Goal: Transaction & Acquisition: Purchase product/service

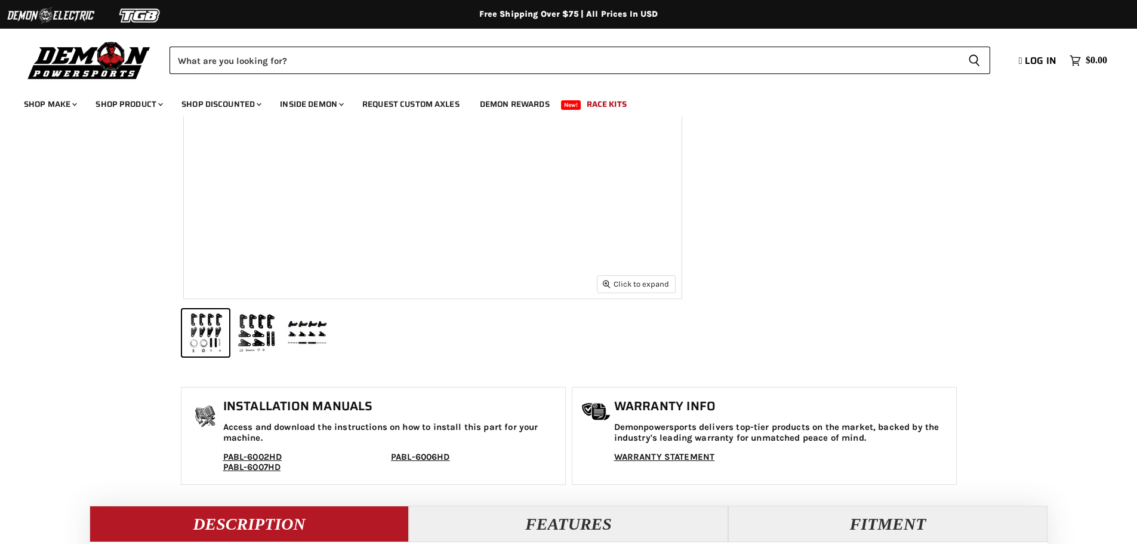
scroll to position [418, 0]
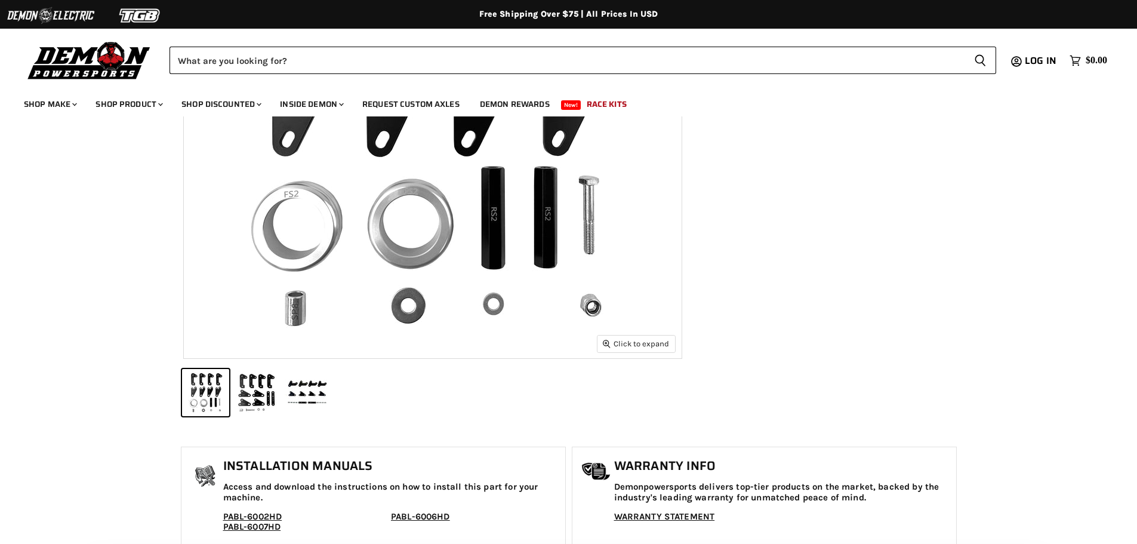
select select "******"
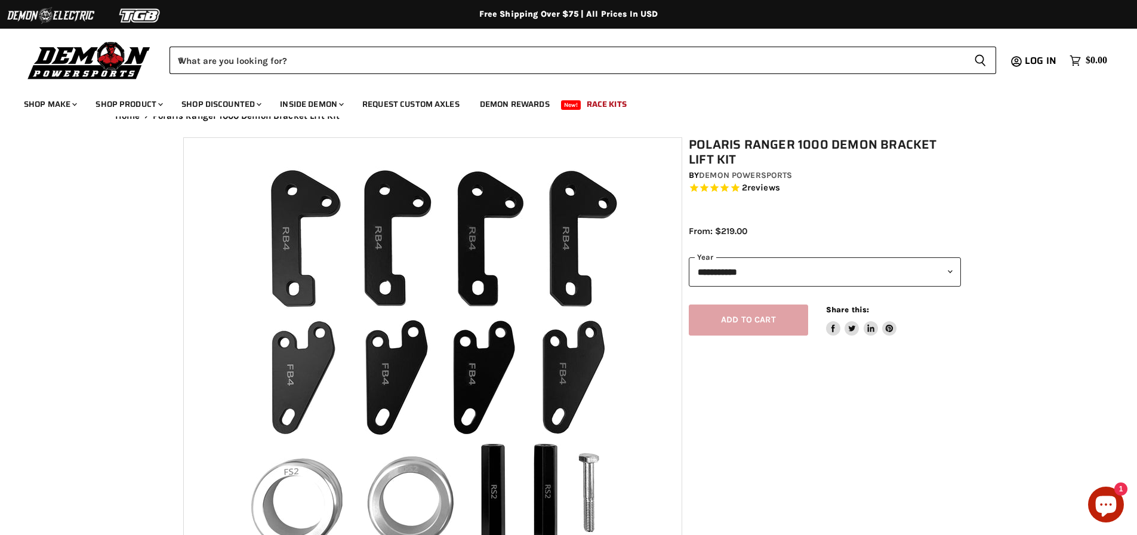
scroll to position [0, 0]
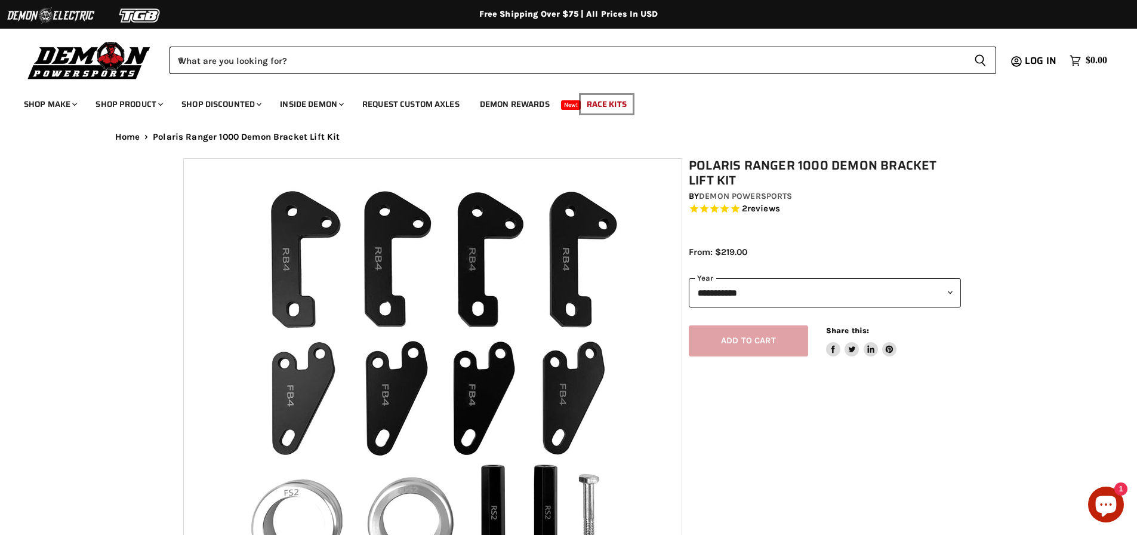
click at [615, 104] on link "Race Kits" at bounding box center [607, 104] width 58 height 24
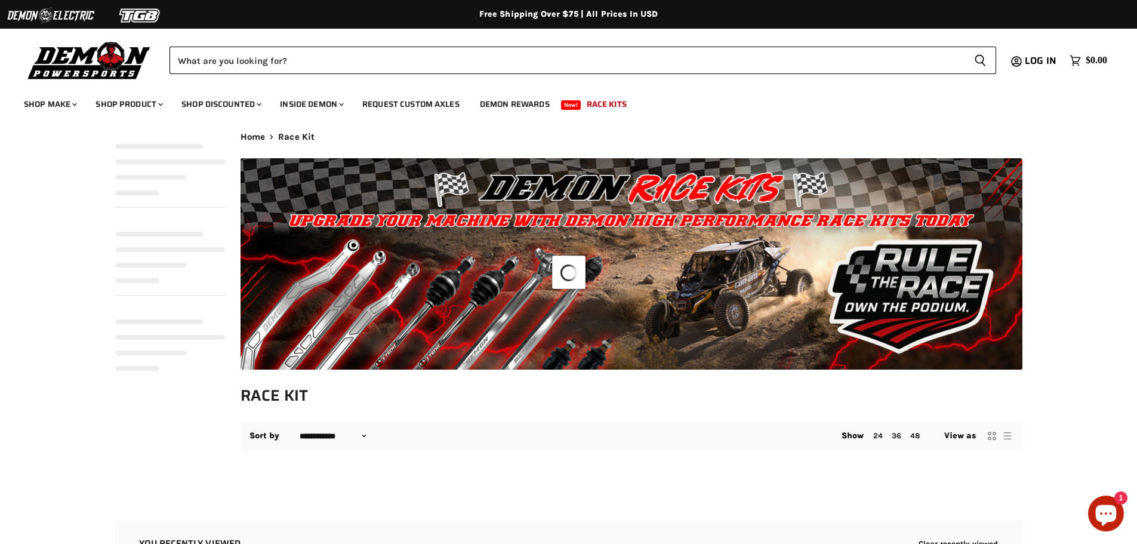
select select "**********"
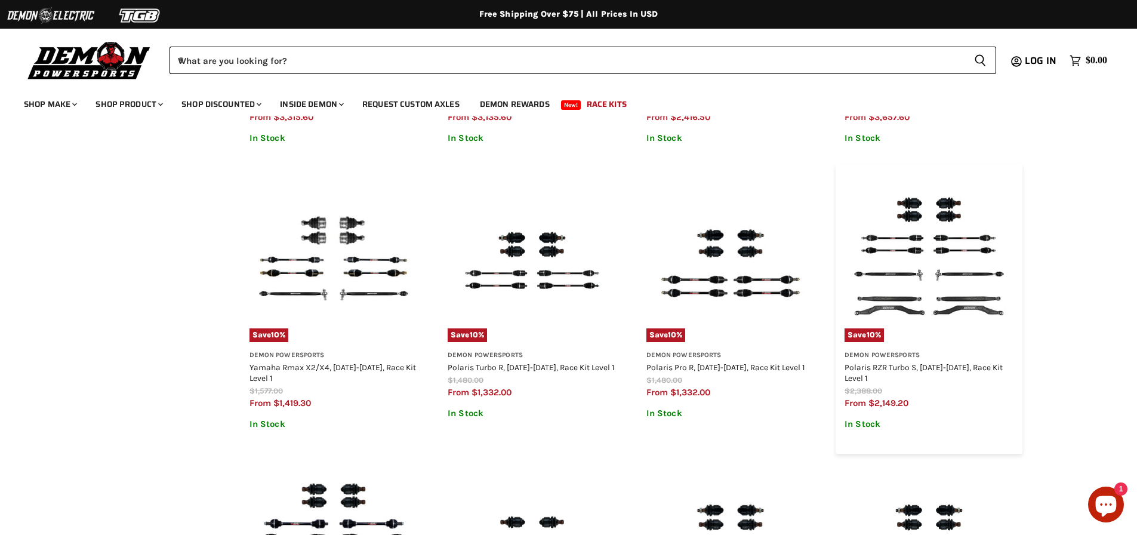
scroll to position [1194, 0]
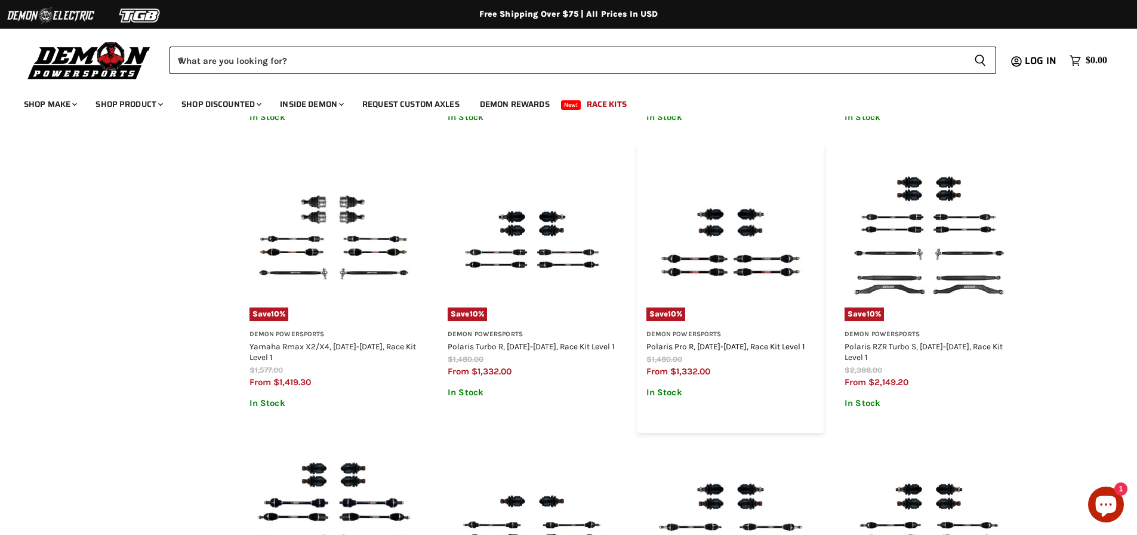
click at [713, 346] on link "Polaris Pro R, [DATE]-[DATE], Race Kit Level 1" at bounding box center [725, 346] width 159 height 10
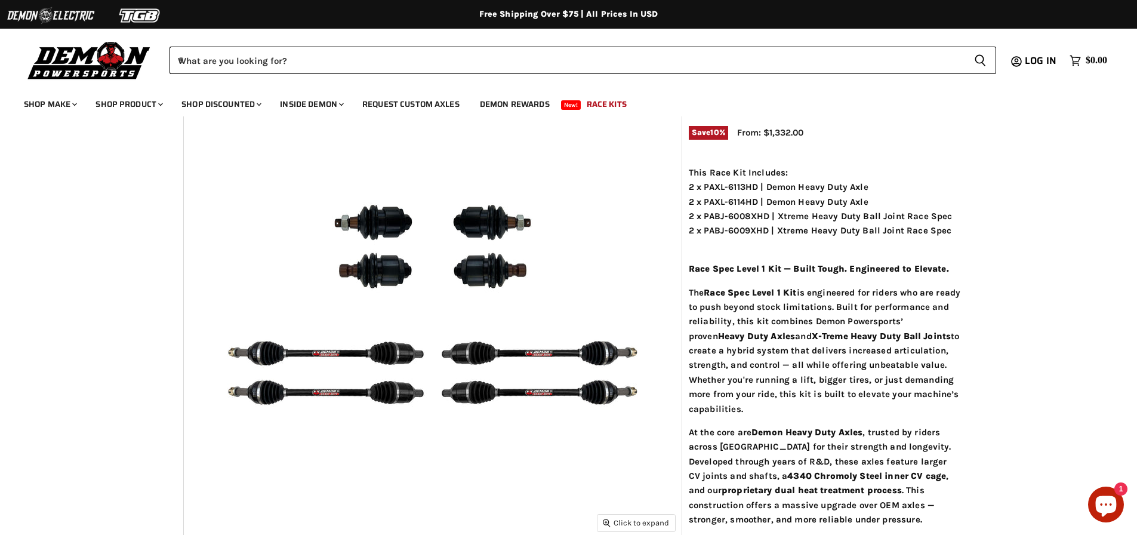
click at [489, 223] on img "Main content" at bounding box center [433, 288] width 498 height 498
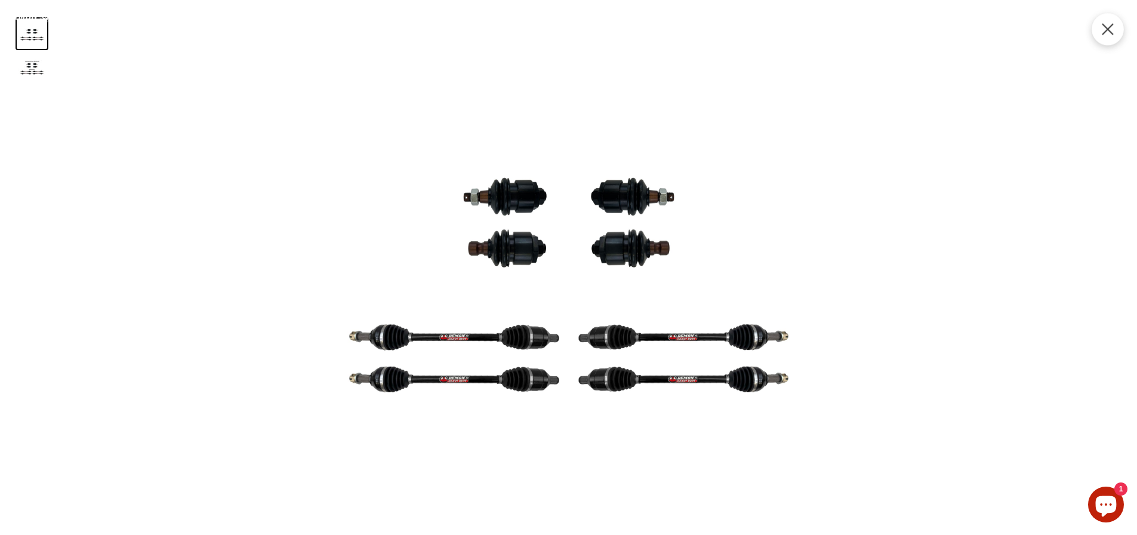
click at [1105, 27] on icon "Product zoom dialog" at bounding box center [1107, 29] width 11 height 11
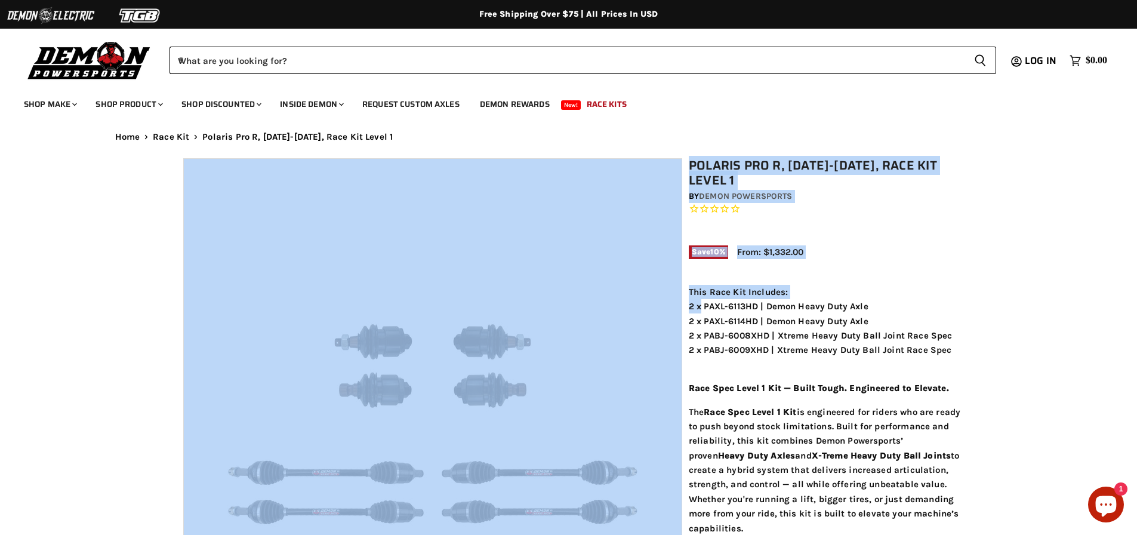
drag, startPoint x: 702, startPoint y: 306, endPoint x: 670, endPoint y: 315, distance: 33.9
click at [631, 308] on img "Main content" at bounding box center [433, 408] width 498 height 498
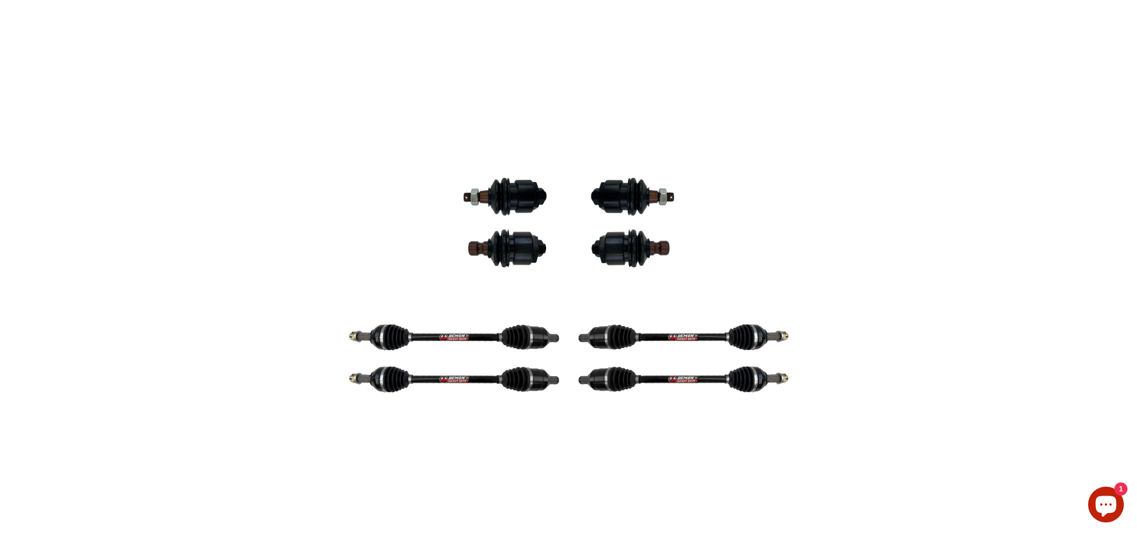
click at [632, 307] on div "Product zoom dialog" at bounding box center [869, 267] width 1137 height 535
click at [1105, 26] on icon "Product zoom dialog" at bounding box center [1107, 29] width 11 height 11
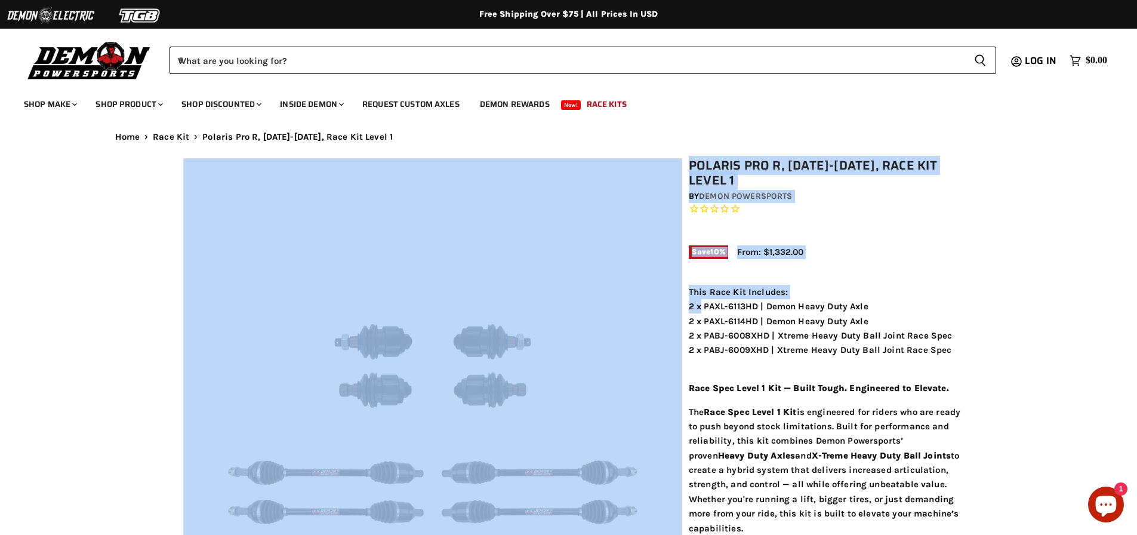
scroll to position [122, 0]
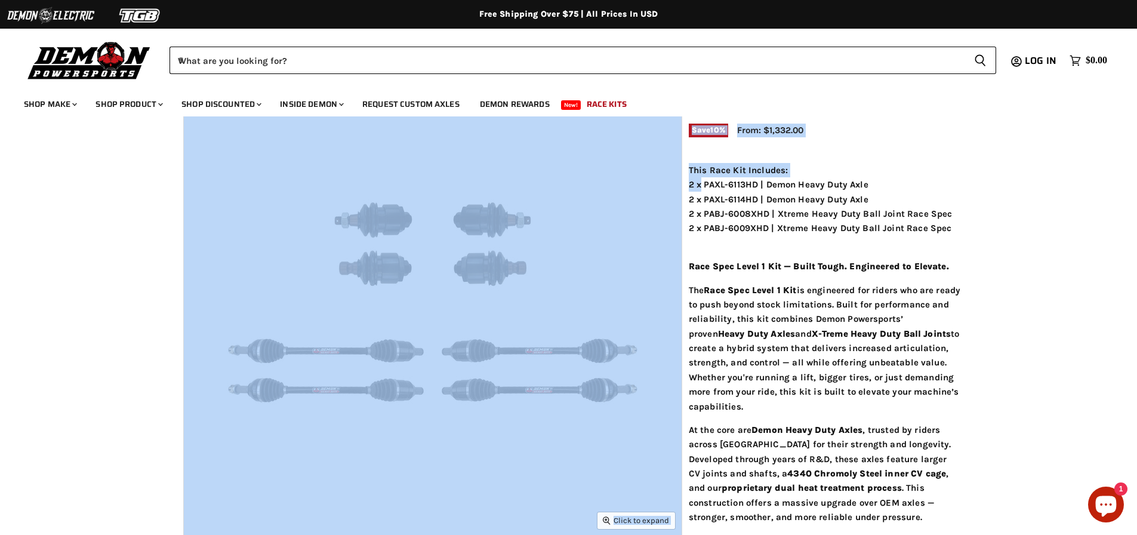
click at [964, 164] on article "Zoom icon Click to expand Tap to zoom Chevron down icon Chevron down icon 10" at bounding box center [568, 472] width 907 height 873
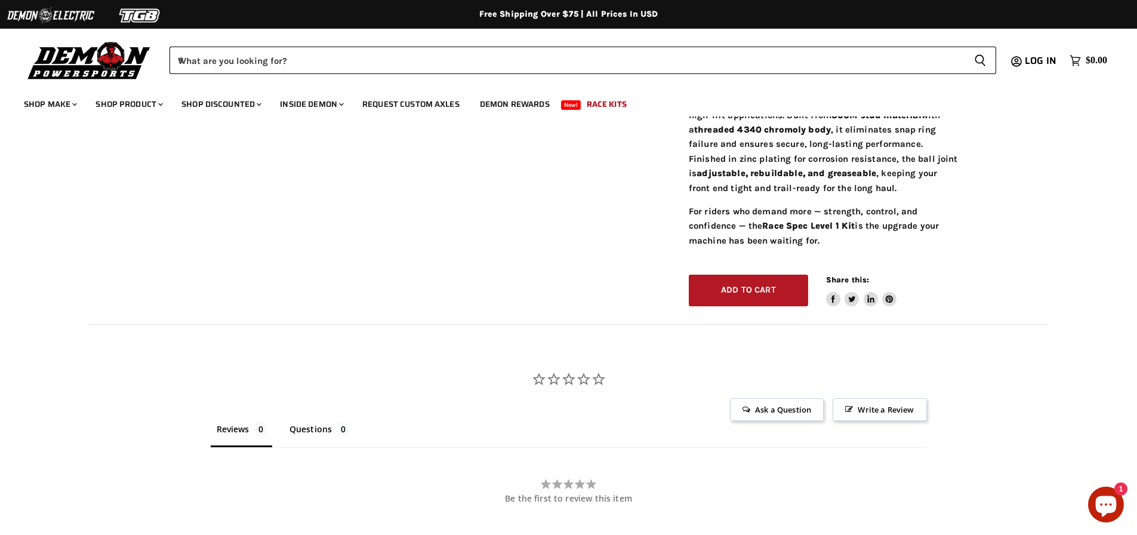
scroll to position [725, 0]
